Goal: Information Seeking & Learning: Learn about a topic

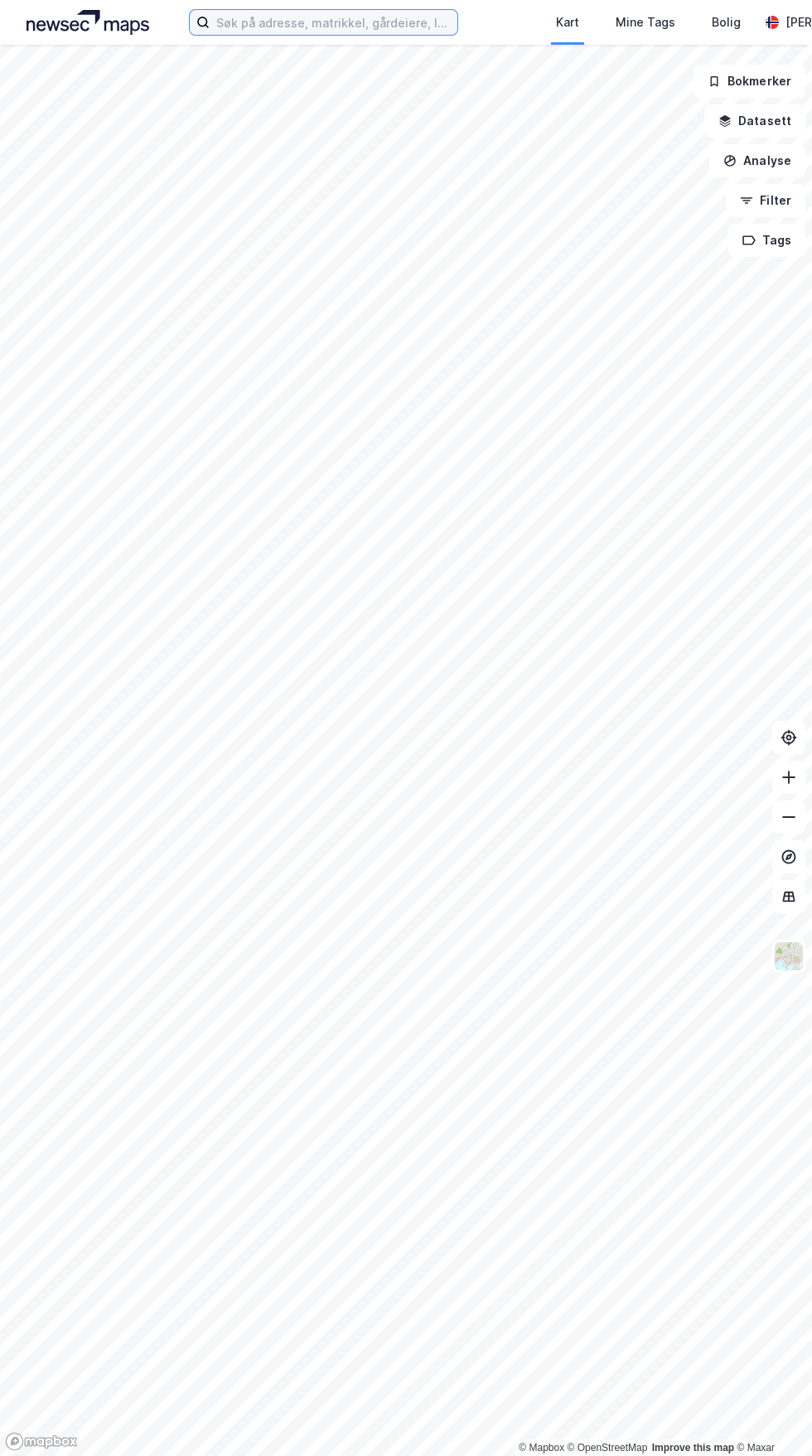
click at [338, 23] on input at bounding box center [333, 22] width 248 height 25
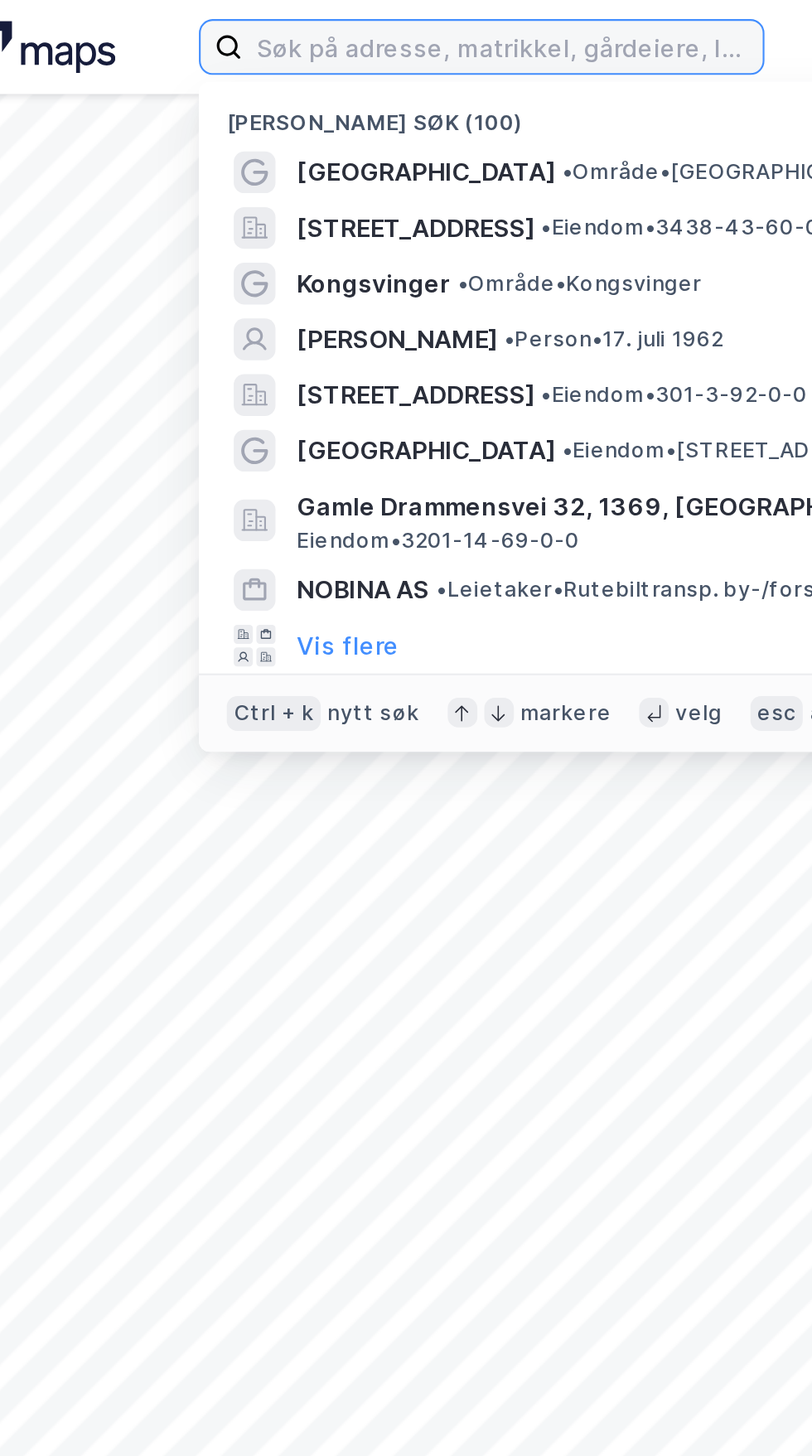
paste input "[PERSON_NAME][STREET_ADDRESS]"
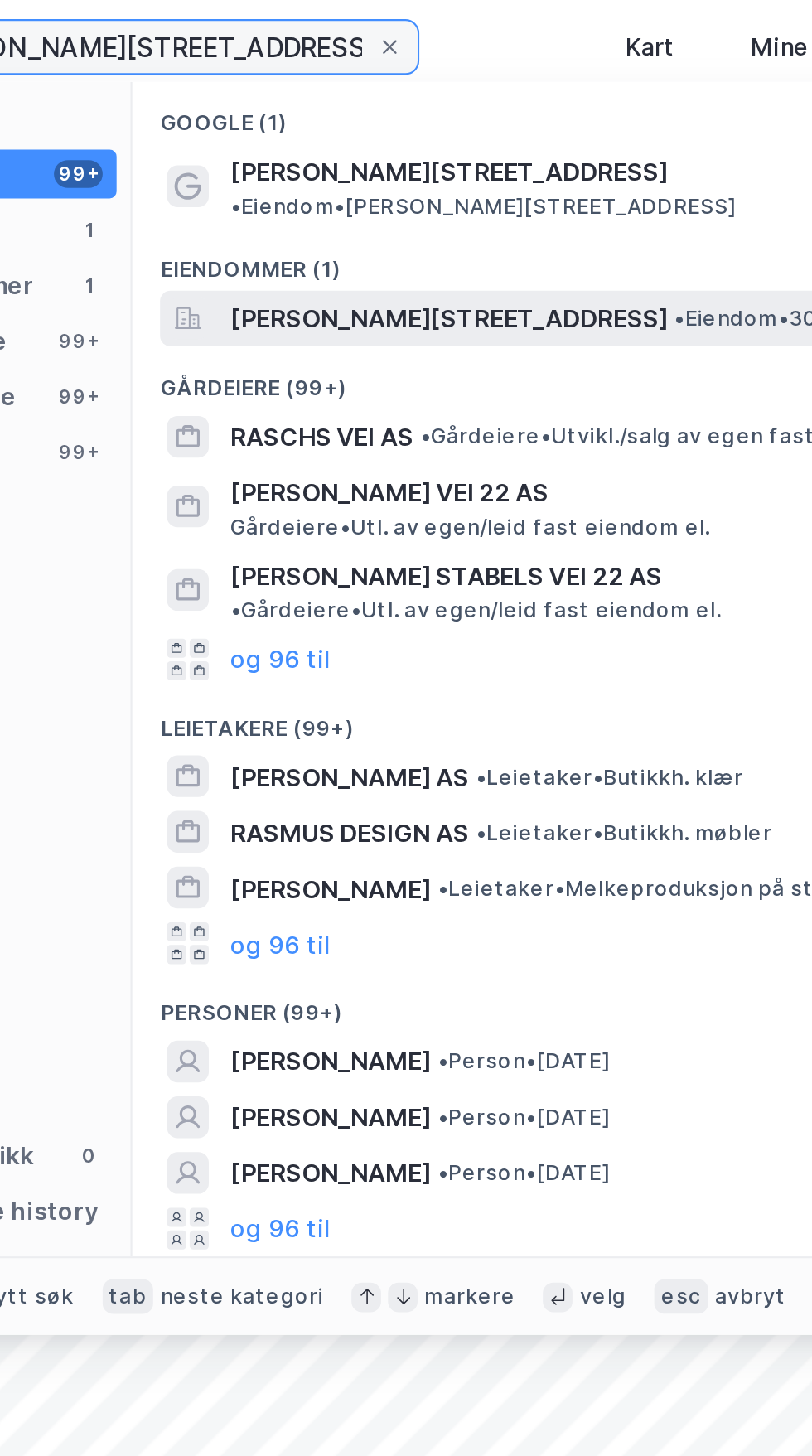
type input "[PERSON_NAME][STREET_ADDRESS]"
click at [535, 141] on span "[PERSON_NAME][STREET_ADDRESS]" at bounding box center [471, 151] width 208 height 20
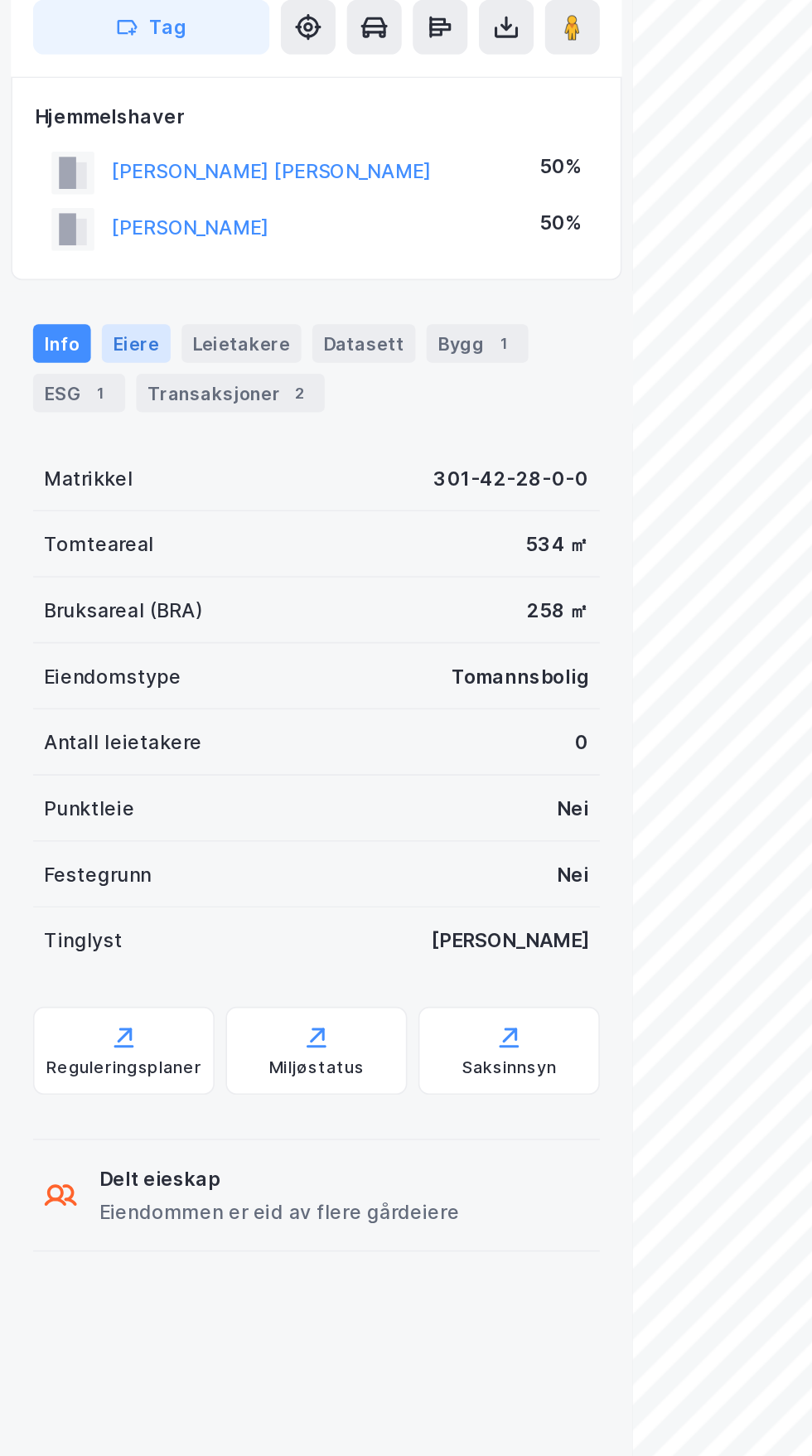
click at [80, 353] on div "Eiere" at bounding box center [82, 364] width 41 height 23
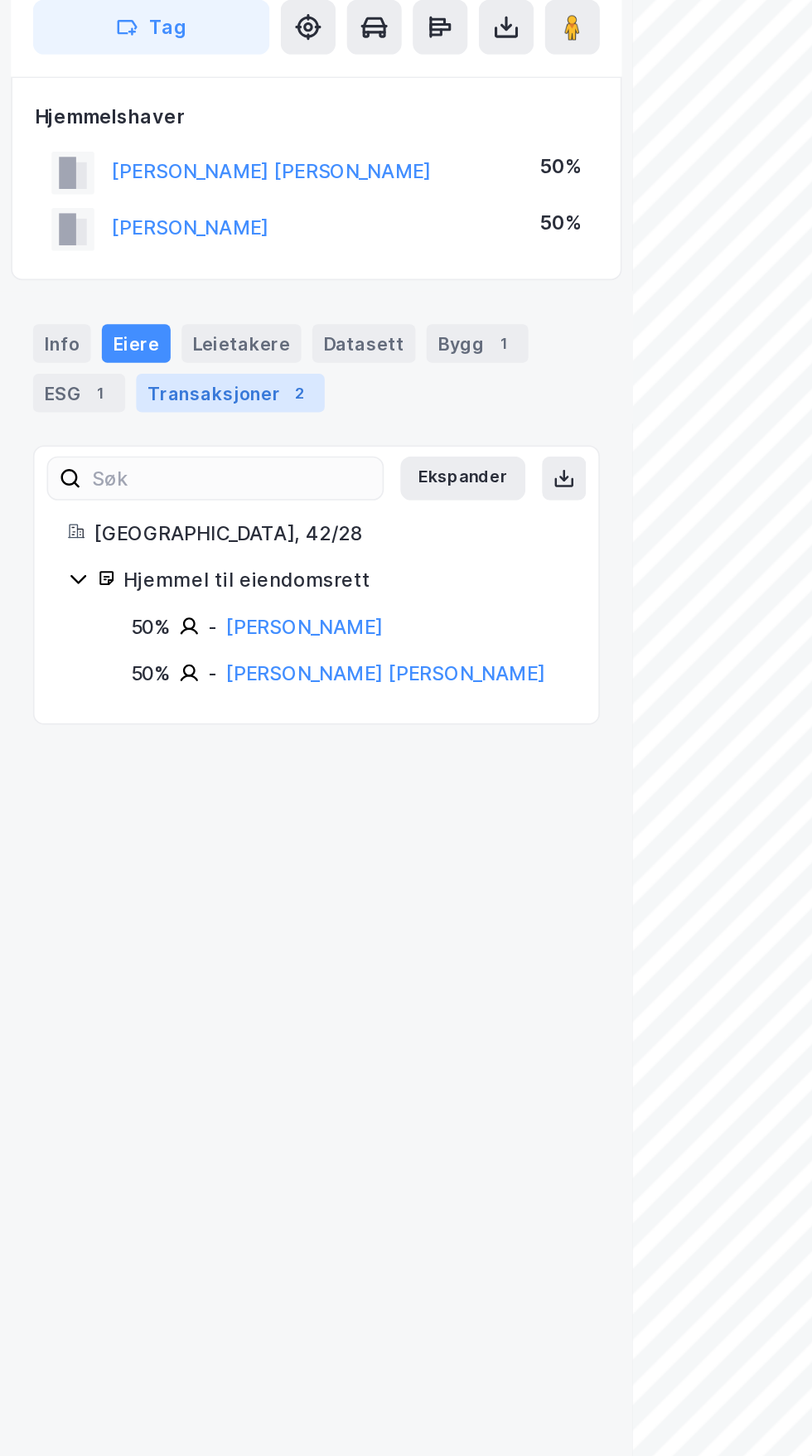
click at [140, 383] on div "Transaksjoner 2" at bounding box center [139, 394] width 113 height 23
